Goal: Task Accomplishment & Management: Use online tool/utility

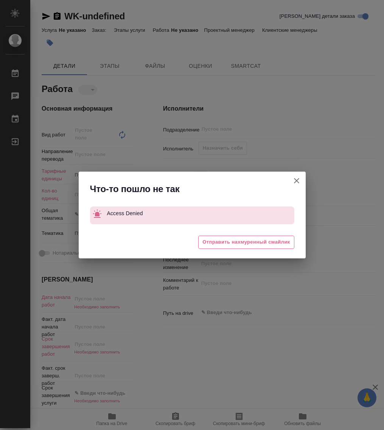
type textarea "x"
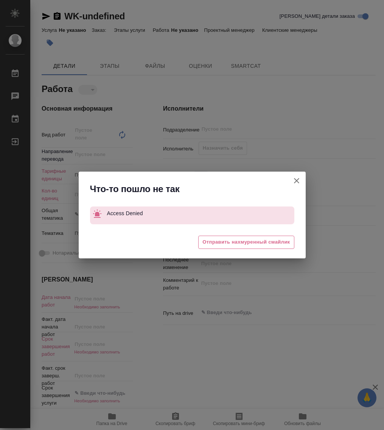
click at [294, 181] on icon "button" at bounding box center [296, 180] width 9 height 9
type textarea "x"
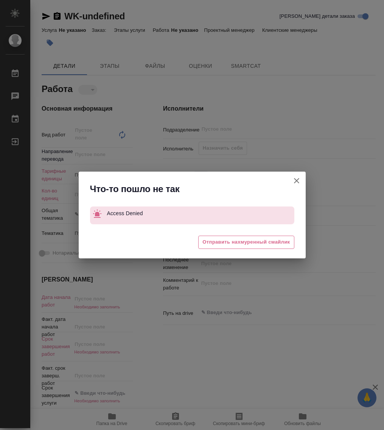
type textarea "x"
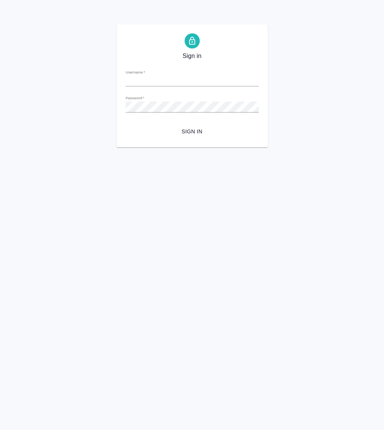
type input "[PERSON_NAME][EMAIL_ADDRESS][DOMAIN_NAME]"
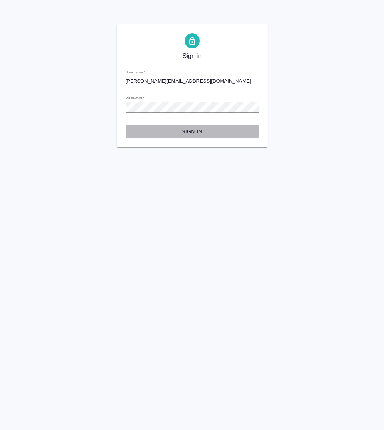
click at [194, 129] on span "Sign in" at bounding box center [192, 131] width 121 height 9
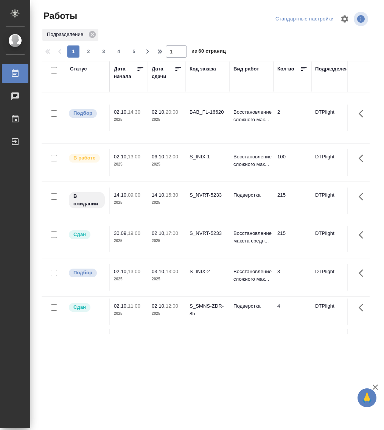
click at [78, 65] on div "Статус" at bounding box center [78, 69] width 17 height 8
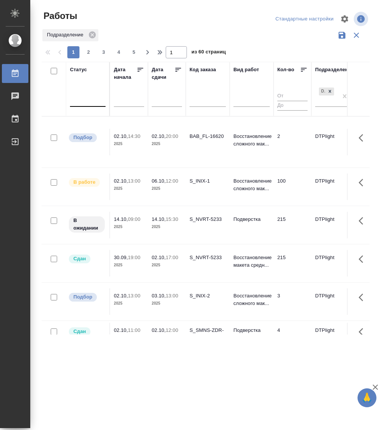
click at [88, 103] on div at bounding box center [88, 99] width 36 height 11
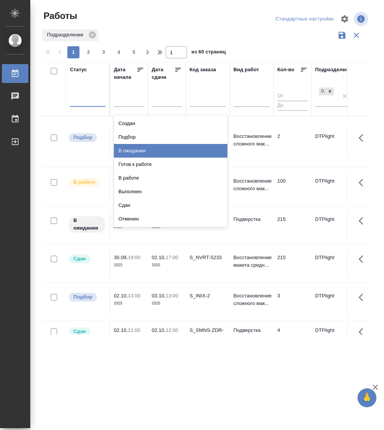
click at [139, 150] on div "В ожидании" at bounding box center [171, 151] width 114 height 14
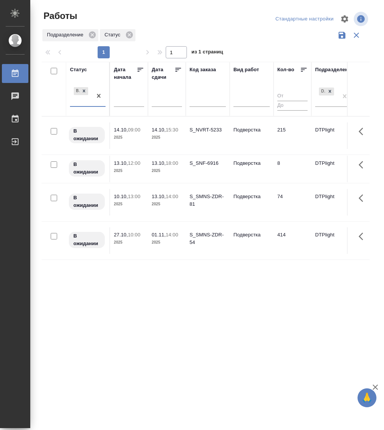
click at [124, 131] on p "14.10," at bounding box center [121, 130] width 14 height 6
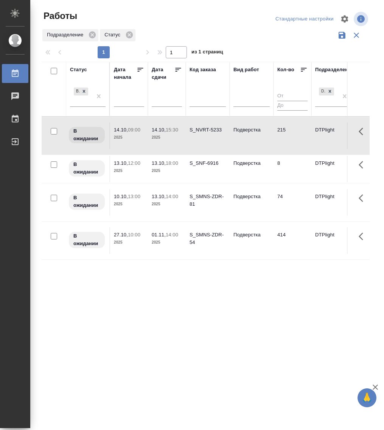
click at [124, 131] on p "14.10," at bounding box center [121, 130] width 14 height 6
click at [89, 200] on p "В ожидании" at bounding box center [86, 201] width 27 height 15
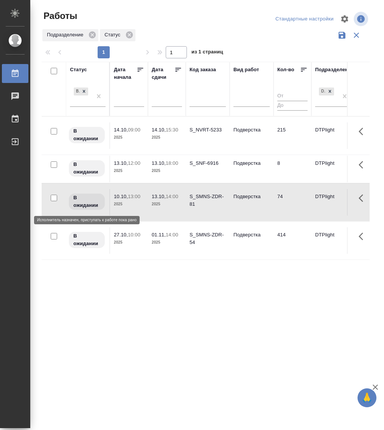
click at [89, 200] on p "В ожидании" at bounding box center [86, 201] width 27 height 15
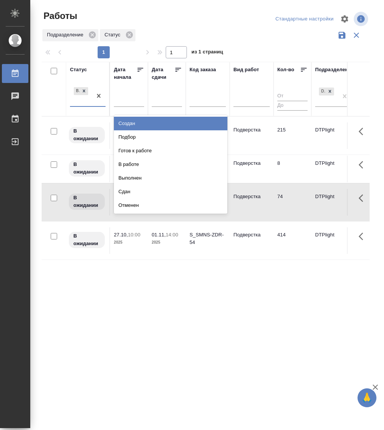
click at [81, 102] on div "В ожидании" at bounding box center [81, 96] width 22 height 20
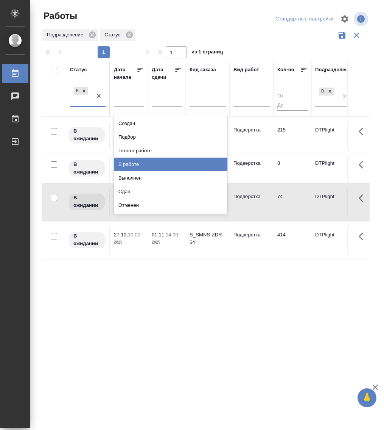
click at [142, 163] on div "В работе" at bounding box center [171, 165] width 114 height 14
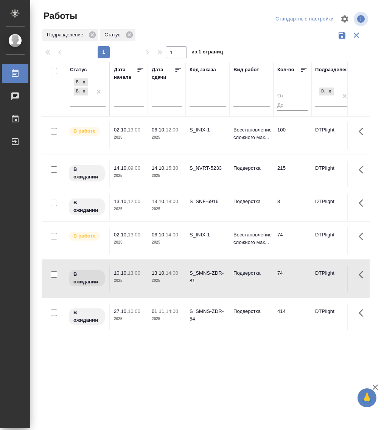
click at [114, 235] on p "02.10," at bounding box center [121, 235] width 14 height 6
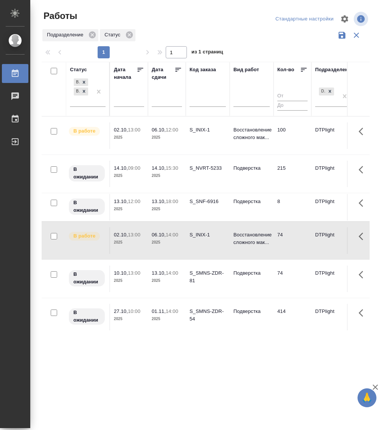
click at [114, 235] on p "02.10," at bounding box center [121, 235] width 14 height 6
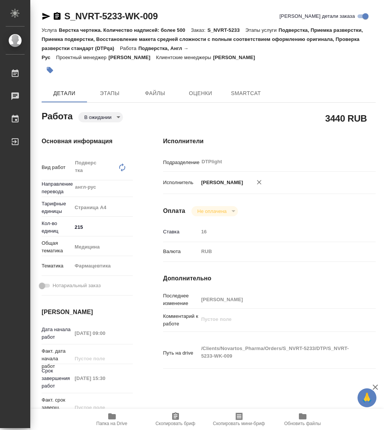
type textarea "x"
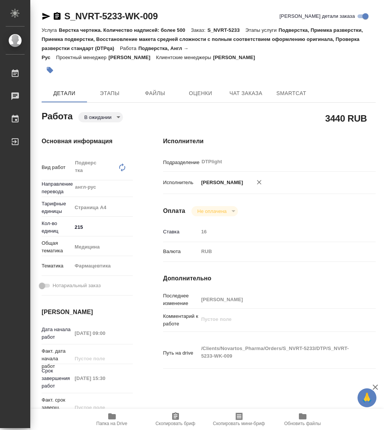
type textarea "x"
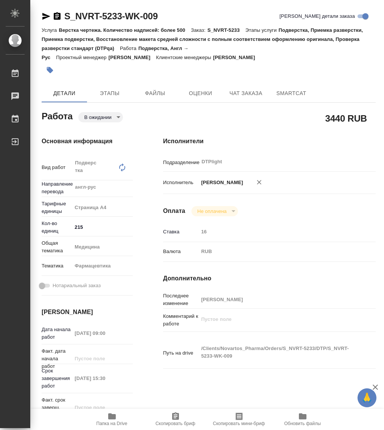
type textarea "x"
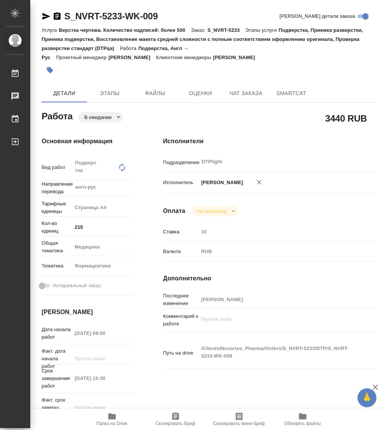
type textarea "x"
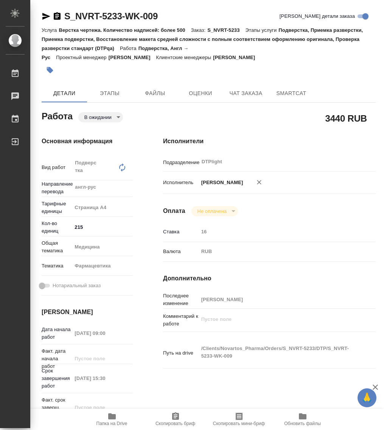
type textarea "x"
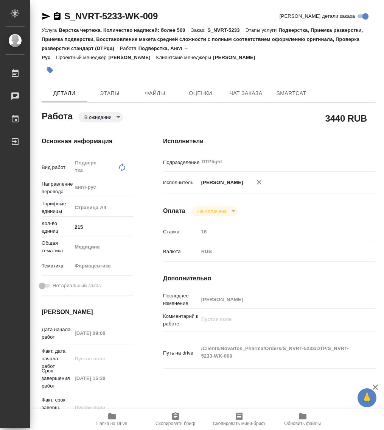
type textarea "x"
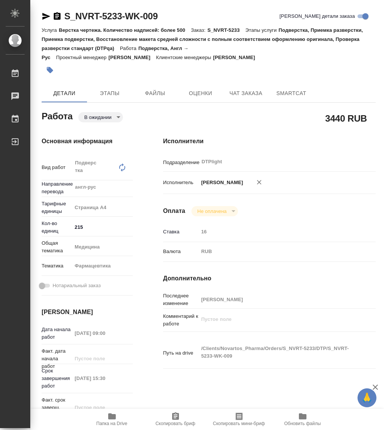
type textarea "x"
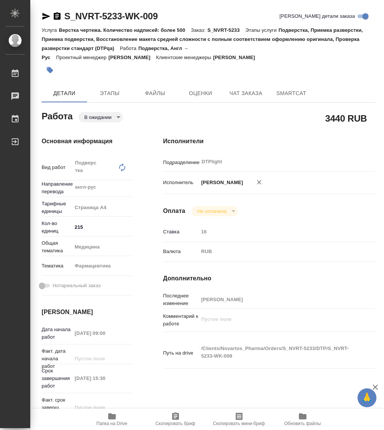
type textarea "x"
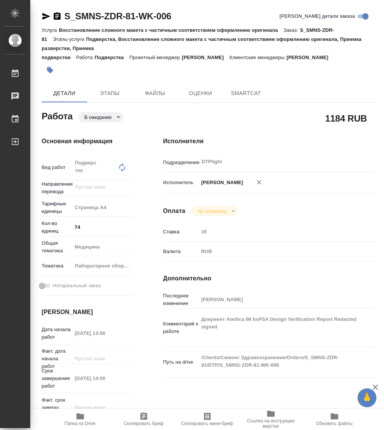
type textarea "x"
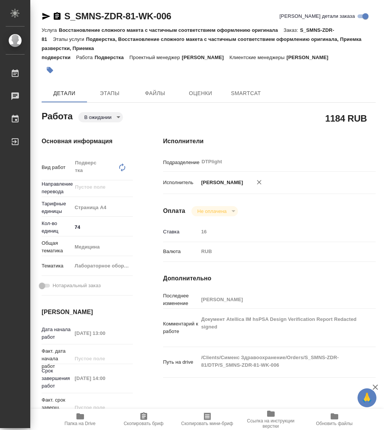
type textarea "x"
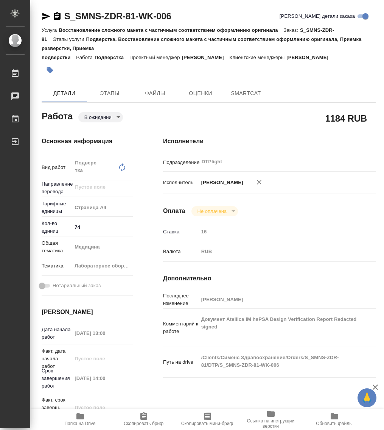
type textarea "x"
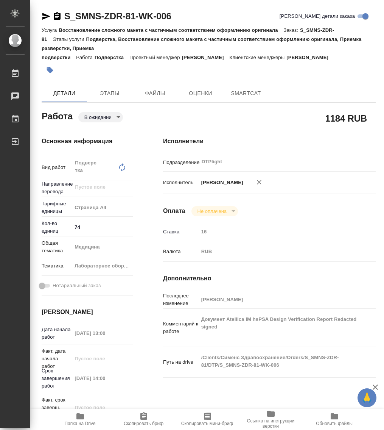
type textarea "x"
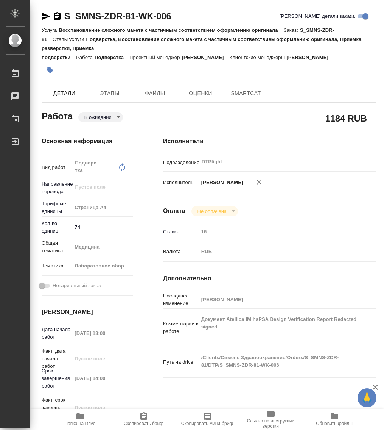
type textarea "x"
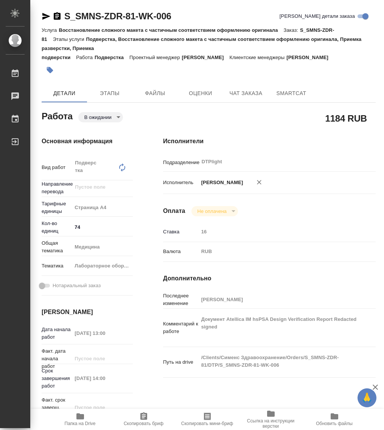
type textarea "x"
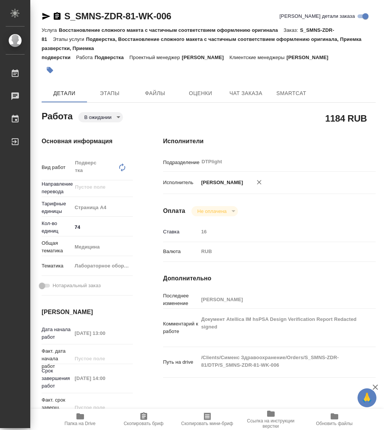
type textarea "x"
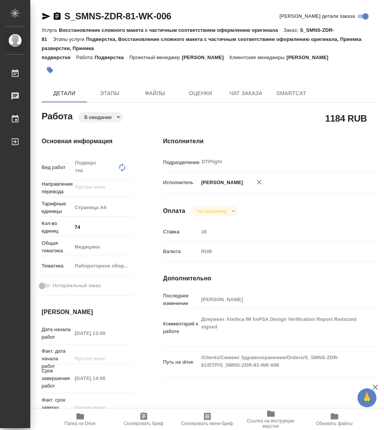
type textarea "x"
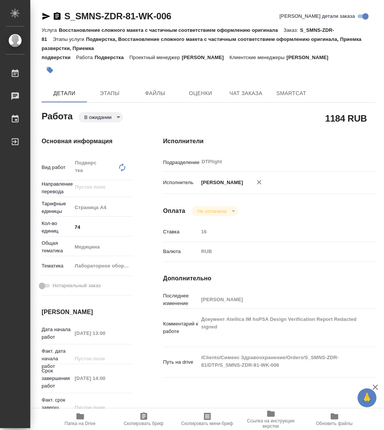
type textarea "x"
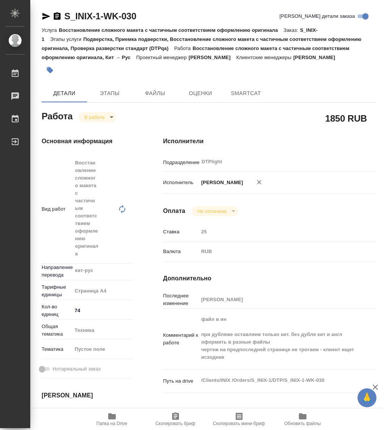
type textarea "x"
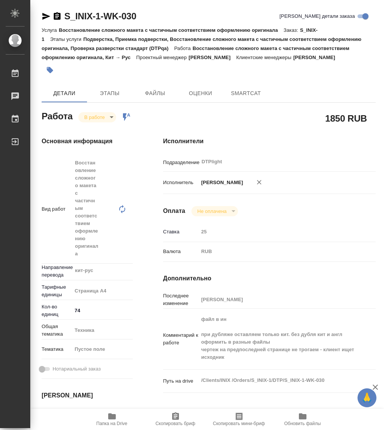
type textarea "x"
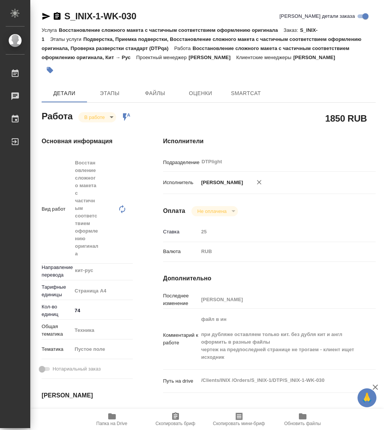
type textarea "x"
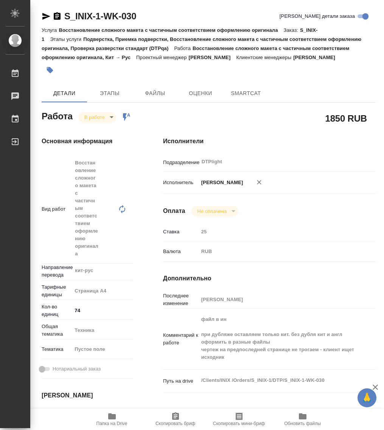
type textarea "x"
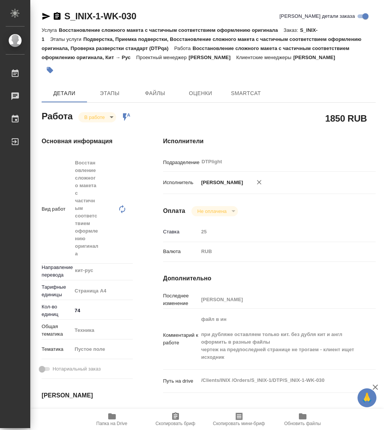
type textarea "x"
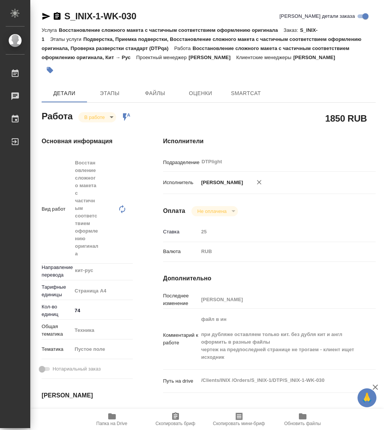
type textarea "x"
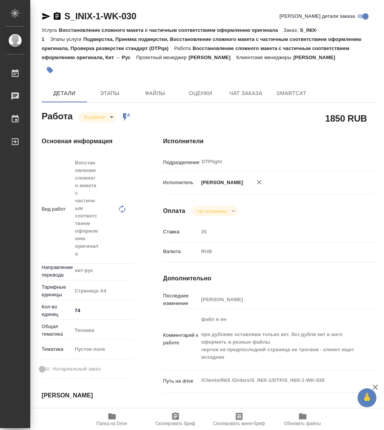
type textarea "x"
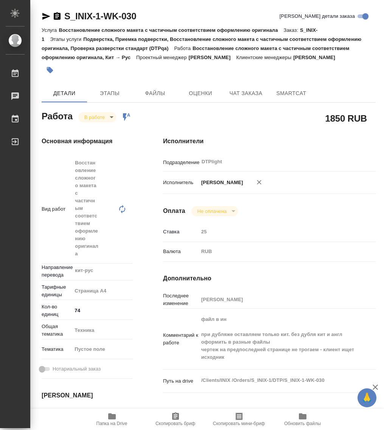
type textarea "x"
